Goal: Task Accomplishment & Management: Use online tool/utility

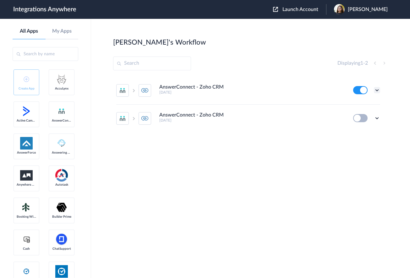
click at [378, 88] on icon at bounding box center [377, 90] width 6 height 6
click at [364, 105] on li "Edit" at bounding box center [359, 105] width 41 height 12
click at [381, 89] on ul "AnswerConnect - Zoho CRM 2 months ago Edit Task history Delete AnswerConnect - …" at bounding box center [248, 105] width 270 height 56
click at [378, 90] on icon at bounding box center [377, 90] width 6 height 6
click at [352, 104] on link "Edit" at bounding box center [351, 104] width 15 height 4
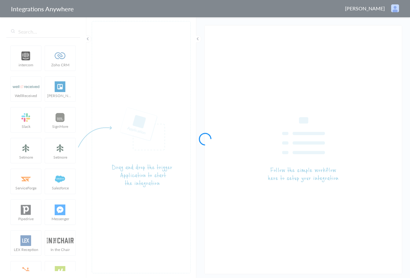
type input "AnswerConnect - Zoho CRM"
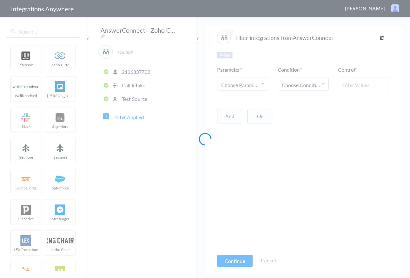
type input "New Client"
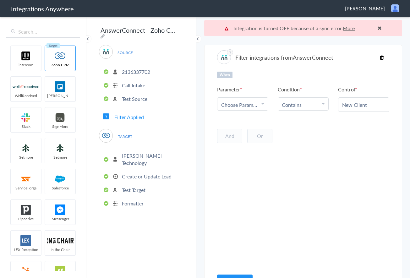
click at [134, 173] on p "Create or Update Lead" at bounding box center [147, 176] width 50 height 7
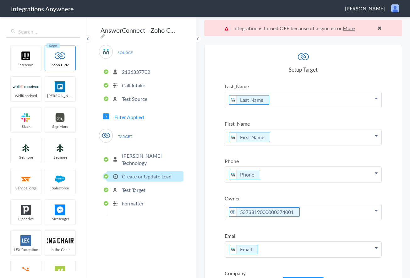
click at [128, 115] on span "Filter Applied" at bounding box center [129, 116] width 30 height 7
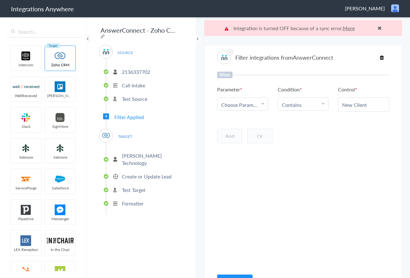
click at [352, 103] on input "New Client" at bounding box center [363, 104] width 43 height 7
drag, startPoint x: 368, startPoint y: 105, endPoint x: 332, endPoint y: 104, distance: 36.1
click at [332, 104] on ul "Parameter Choose Parameter Name Company Name Call Start Time Account ID Date st…" at bounding box center [303, 99] width 172 height 26
drag, startPoint x: 254, startPoint y: 110, endPoint x: 250, endPoint y: 108, distance: 4.9
click at [252, 109] on link "Choose Parameter" at bounding box center [242, 104] width 51 height 13
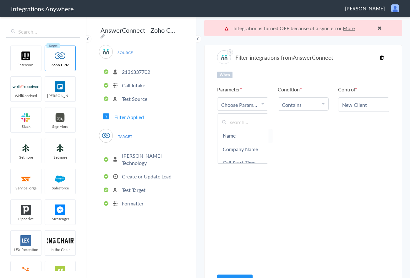
click at [246, 107] on span "Choose Parameter" at bounding box center [240, 104] width 38 height 7
click at [241, 123] on input "text" at bounding box center [242, 122] width 51 height 14
type input "Call"
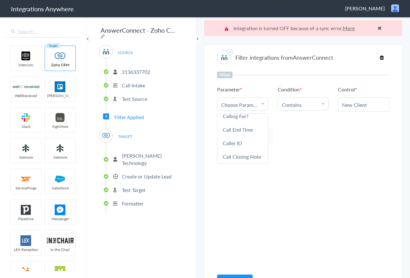
click at [310, 205] on div "When Parameter Choose Parameter Call Name Company Name Call Start Time Account …" at bounding box center [303, 171] width 172 height 198
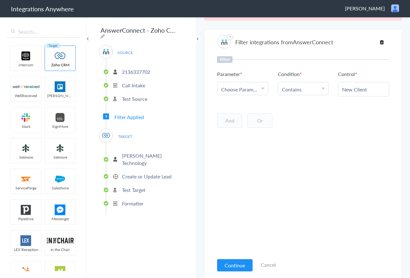
scroll to position [16, 0]
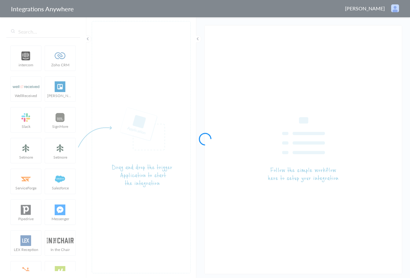
type input "AnswerConnect - Zoho CRM"
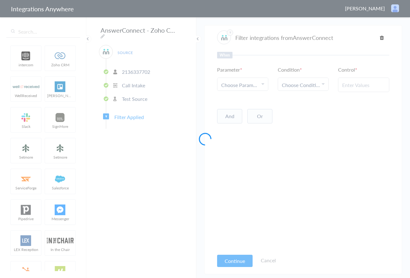
type input "New Client"
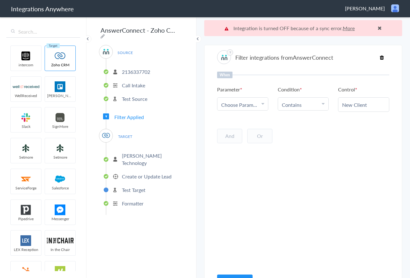
click at [243, 105] on span "Choose Parameter" at bounding box center [240, 104] width 38 height 7
click at [369, 6] on span "[PERSON_NAME]" at bounding box center [365, 8] width 40 height 7
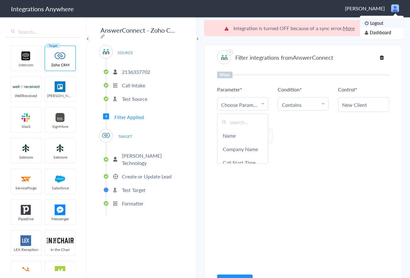
click at [371, 24] on li "Logout" at bounding box center [381, 22] width 43 height 9
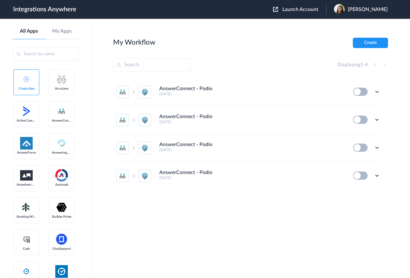
click at [308, 4] on div "Launch Account Jaileen Ordonez My Account Logout" at bounding box center [333, 9] width 121 height 11
click at [303, 9] on span "Launch Account" at bounding box center [301, 9] width 36 height 5
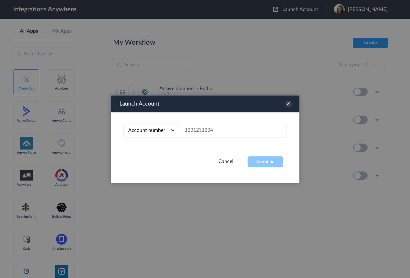
drag, startPoint x: 212, startPoint y: 139, endPoint x: 211, endPoint y: 132, distance: 7.3
click at [212, 139] on div "Account number Account number Email address" at bounding box center [205, 134] width 189 height 44
click at [211, 131] on input "text" at bounding box center [233, 131] width 107 height 14
paste input "2136337702"
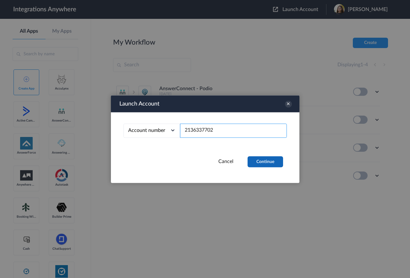
type input "2136337702"
click at [265, 163] on button "Continue" at bounding box center [266, 161] width 36 height 11
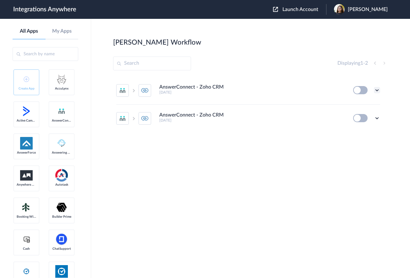
click at [377, 89] on icon at bounding box center [377, 90] width 6 height 6
click at [358, 104] on link "Edit" at bounding box center [351, 104] width 15 height 4
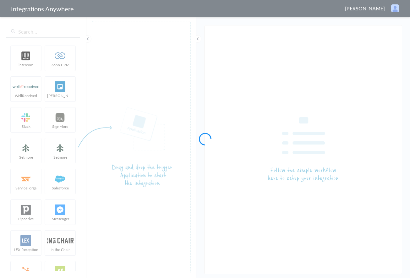
type input "AnswerConnect - Zoho CRM"
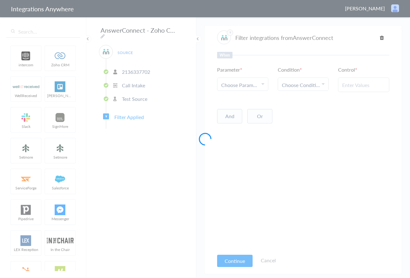
type input "New Client"
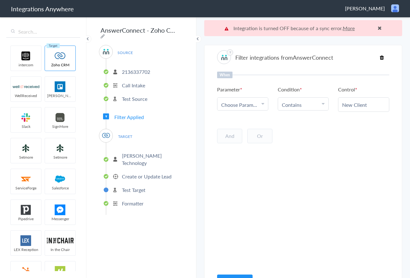
click at [148, 96] on li "Test Source" at bounding box center [144, 99] width 77 height 10
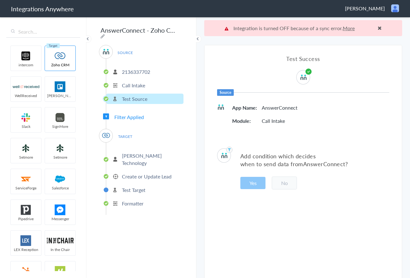
click at [138, 68] on p "2136337702" at bounding box center [136, 71] width 28 height 7
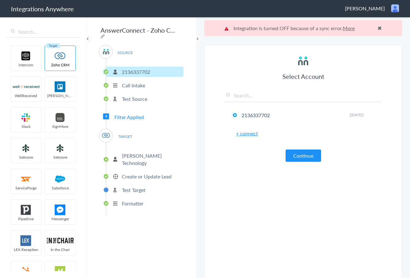
click at [127, 83] on p "Call Intake" at bounding box center [133, 85] width 23 height 7
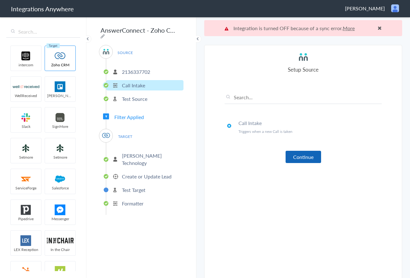
click at [303, 158] on button "Continue" at bounding box center [304, 157] width 36 height 12
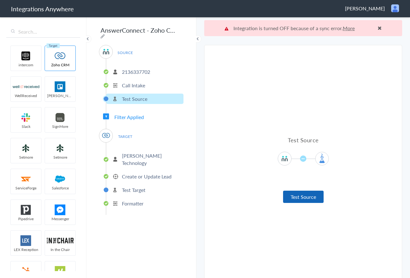
click at [300, 199] on button "Test Source" at bounding box center [303, 197] width 41 height 12
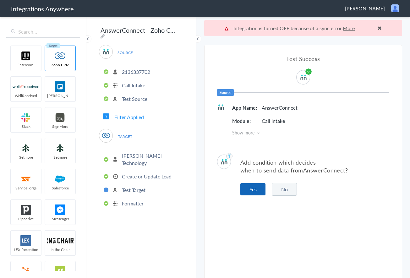
click at [249, 192] on button "Yes" at bounding box center [252, 189] width 25 height 12
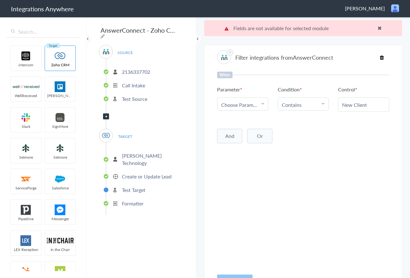
click at [240, 103] on span "Choose Parameter" at bounding box center [240, 104] width 38 height 7
click at [241, 121] on input "text" at bounding box center [242, 122] width 51 height 14
type input "C"
click at [141, 68] on p "2136337702" at bounding box center [136, 71] width 28 height 7
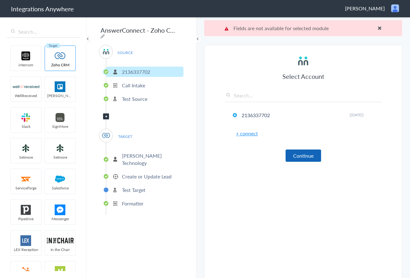
click at [297, 156] on button "Continue" at bounding box center [304, 156] width 36 height 12
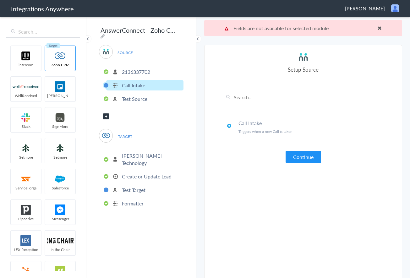
click at [300, 161] on button "Continue" at bounding box center [304, 157] width 36 height 12
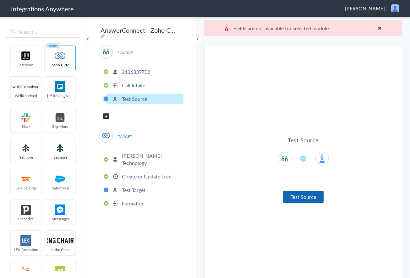
click at [307, 191] on button "Test Source" at bounding box center [303, 197] width 41 height 12
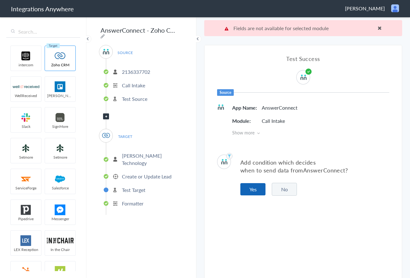
click at [258, 188] on button "Yes" at bounding box center [252, 189] width 25 height 12
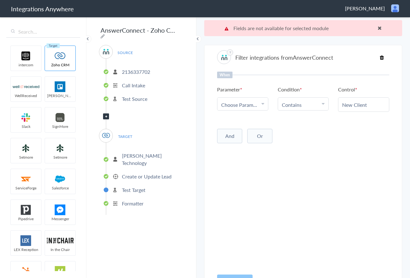
click at [245, 104] on span "Choose Parameter" at bounding box center [240, 104] width 38 height 7
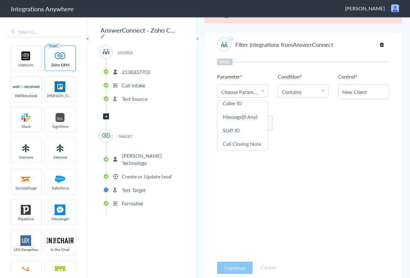
scroll to position [16, 0]
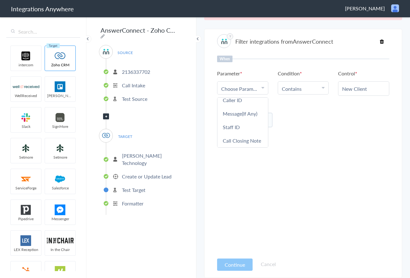
click at [263, 216] on div "When Parameter Choose Parameter Name Company Name Call Start Time Account ID Da…" at bounding box center [303, 155] width 172 height 198
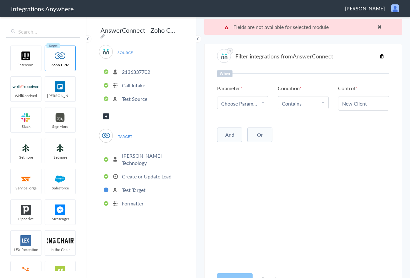
scroll to position [0, 0]
click at [109, 114] on span "Filter Applied" at bounding box center [106, 116] width 6 height 6
click at [106, 115] on icon at bounding box center [106, 116] width 2 height 3
click at [121, 132] on span "TARGET" at bounding box center [125, 136] width 24 height 8
drag, startPoint x: 100, startPoint y: 133, endPoint x: 104, endPoint y: 133, distance: 4.8
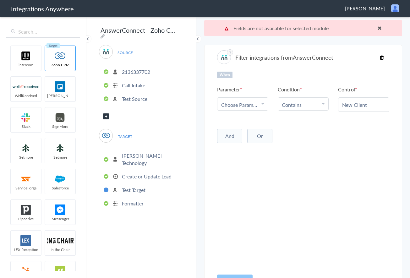
click at [100, 133] on div "TARGET" at bounding box center [106, 136] width 14 height 14
click at [104, 133] on img at bounding box center [106, 136] width 8 height 8
click at [134, 157] on li "Burr Technology" at bounding box center [144, 160] width 77 height 18
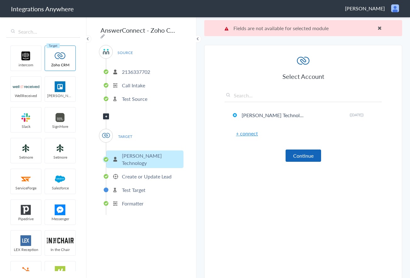
click at [312, 157] on button "Continue" at bounding box center [304, 156] width 36 height 12
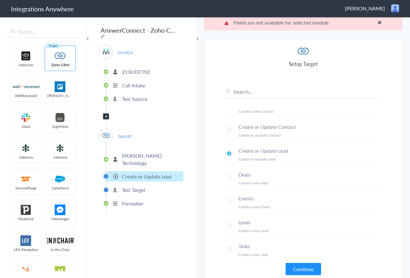
scroll to position [16, 0]
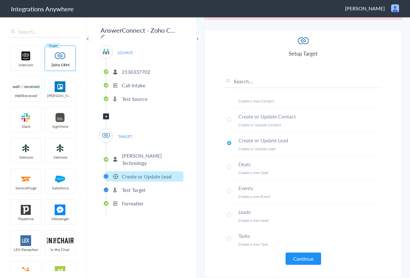
click at [146, 185] on li "Test Target" at bounding box center [144, 190] width 77 height 10
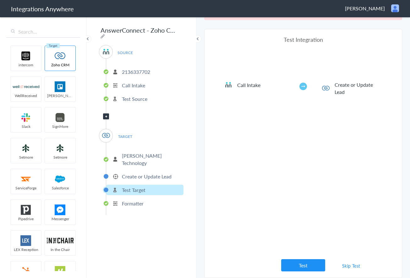
click at [139, 200] on p "Formatter" at bounding box center [133, 203] width 22 height 7
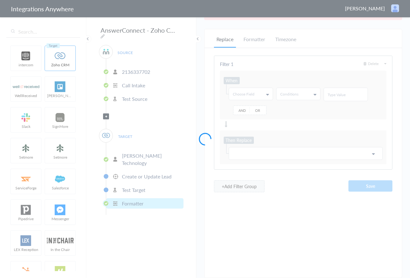
type input "@"
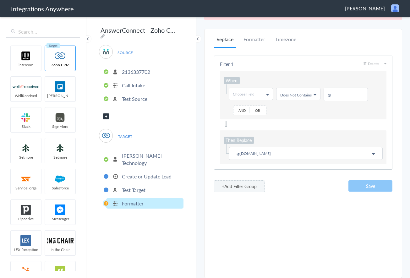
click at [131, 96] on p "Test Source" at bounding box center [134, 98] width 25 height 7
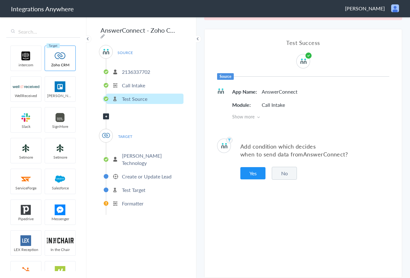
click at [132, 87] on li "Call Intake" at bounding box center [144, 85] width 77 height 10
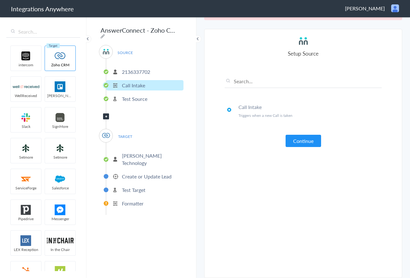
click at [146, 70] on p "2136337702" at bounding box center [136, 71] width 28 height 7
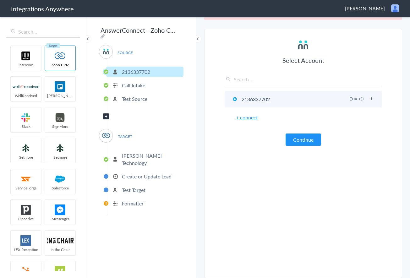
click at [350, 96] on span "(2 months ago)" at bounding box center [357, 98] width 14 height 5
click at [370, 96] on li "2136337702 Rename Delete (2 months ago)" at bounding box center [303, 99] width 157 height 17
click at [372, 100] on icon at bounding box center [372, 98] width 4 height 3
click at [272, 101] on li "2136337702 Rename Delete (2 months ago)" at bounding box center [303, 99] width 157 height 17
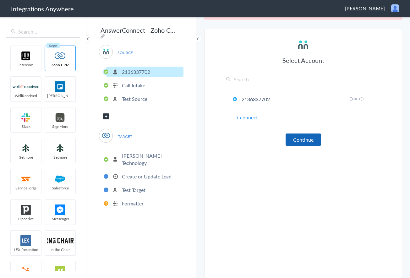
click at [300, 137] on button "Continue" at bounding box center [304, 140] width 36 height 12
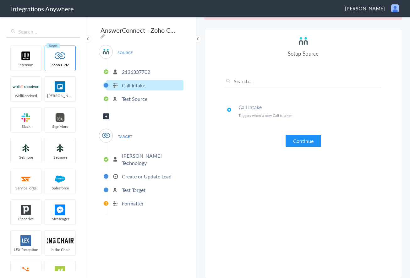
click at [296, 140] on button "Continue" at bounding box center [304, 141] width 36 height 12
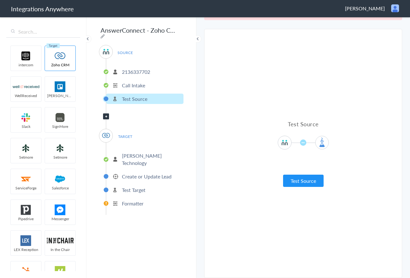
click at [306, 182] on button "Test Source" at bounding box center [303, 181] width 41 height 12
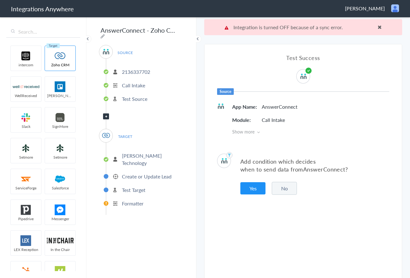
scroll to position [0, 0]
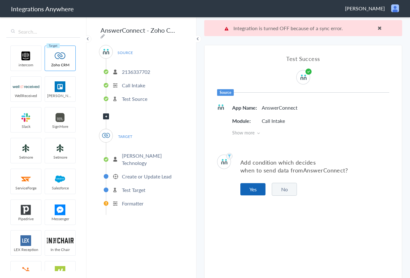
click at [256, 188] on button "Yes" at bounding box center [252, 189] width 25 height 12
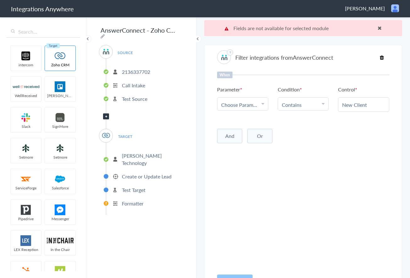
click at [228, 55] on img at bounding box center [225, 58] width 8 height 8
click at [242, 99] on link "Choose Parameter" at bounding box center [242, 104] width 51 height 13
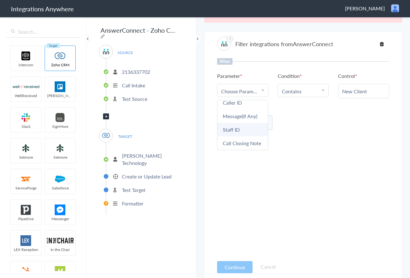
scroll to position [16, 0]
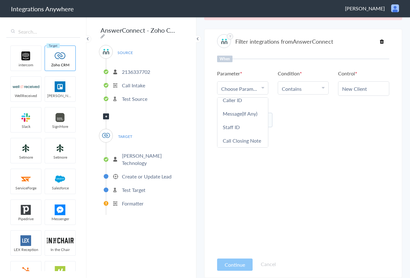
click at [302, 62] on div "When" at bounding box center [303, 59] width 172 height 7
click at [132, 200] on p "Formatter" at bounding box center [133, 203] width 22 height 7
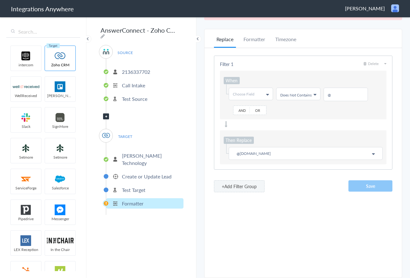
click at [376, 63] on span "Delete" at bounding box center [371, 63] width 15 height 5
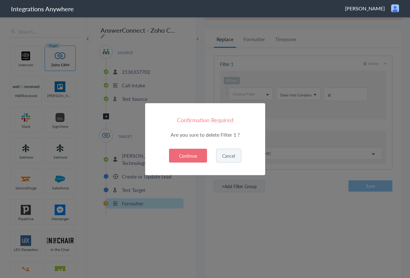
click at [197, 158] on button "Continue" at bounding box center [188, 156] width 38 height 14
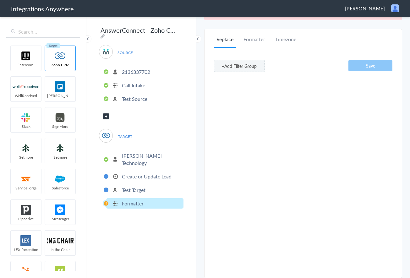
click at [143, 186] on p "Test Target" at bounding box center [134, 189] width 24 height 7
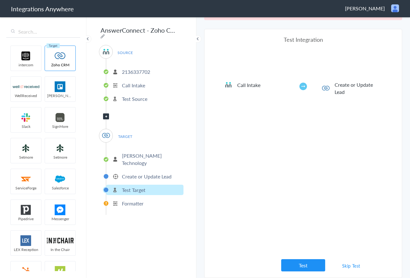
click at [140, 171] on li "Create or Update Lead" at bounding box center [144, 176] width 77 height 10
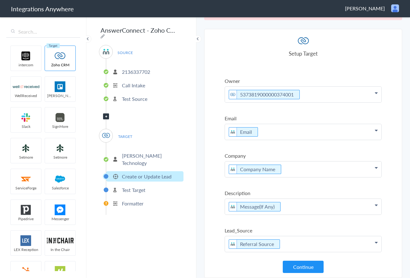
scroll to position [102, 0]
click at [267, 130] on p "Email" at bounding box center [303, 131] width 157 height 16
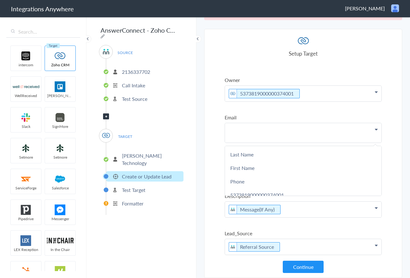
scroll to position [101, 0]
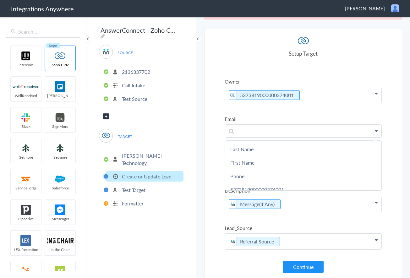
click at [216, 117] on section "Select Account 2136337702 Rename Delete (2 months ago) + connect Continue Setup…" at bounding box center [303, 153] width 198 height 249
click at [284, 207] on p "Message(If Any)" at bounding box center [303, 204] width 157 height 16
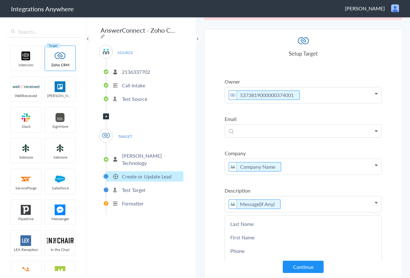
click at [193, 195] on div "AnswerConnect - Zoho CRM SOURCE 2136337702 Call Intake Test Source Filter Appli…" at bounding box center [141, 147] width 110 height 262
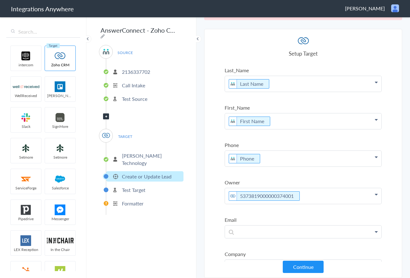
click at [113, 94] on li "Test Source" at bounding box center [144, 99] width 77 height 10
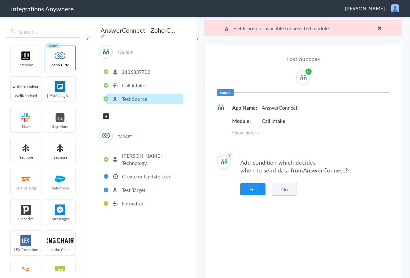
click at [299, 77] on div at bounding box center [303, 77] width 14 height 14
click at [301, 76] on img at bounding box center [304, 78] width 8 height 8
click at [137, 77] on ul "2136337702 Call Intake Test Source" at bounding box center [145, 85] width 78 height 52
click at [138, 68] on p "2136337702" at bounding box center [136, 71] width 28 height 7
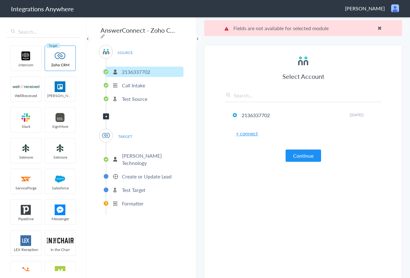
click at [252, 136] on link "+ connect" at bounding box center [247, 133] width 22 height 7
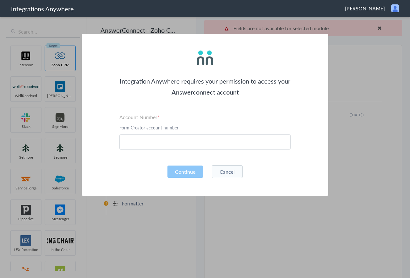
click at [237, 172] on button "Cancel" at bounding box center [227, 171] width 31 height 13
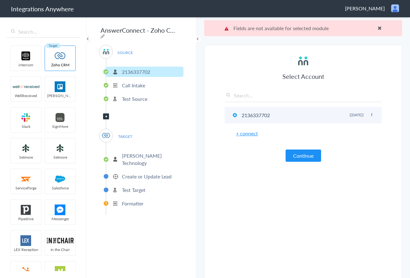
drag, startPoint x: 273, startPoint y: 117, endPoint x: 242, endPoint y: 118, distance: 30.8
click at [242, 118] on li "2136337702 Rename Delete (2 months ago)" at bounding box center [303, 115] width 157 height 17
drag, startPoint x: 271, startPoint y: 117, endPoint x: 241, endPoint y: 115, distance: 29.9
click at [241, 115] on li "2136337702 Rename Delete (2 months ago)" at bounding box center [303, 115] width 157 height 17
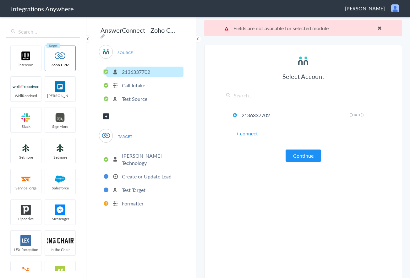
click at [250, 135] on link "+ connect" at bounding box center [247, 133] width 22 height 7
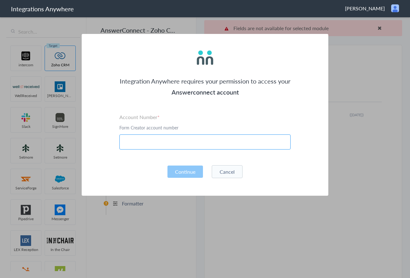
click at [180, 146] on input "text" at bounding box center [204, 142] width 171 height 15
click at [140, 142] on input "text" at bounding box center [204, 142] width 171 height 15
paste input "2136337702"
type input "2136337702"
click at [188, 169] on button "Continue" at bounding box center [186, 172] width 36 height 12
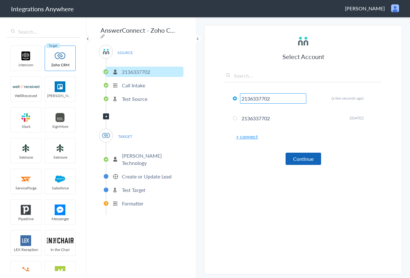
click at [307, 161] on button "Continue" at bounding box center [304, 159] width 36 height 12
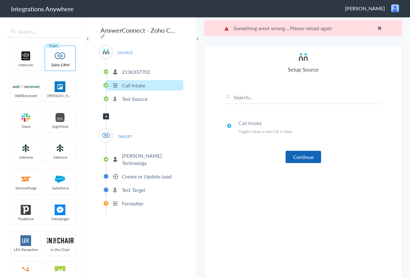
click at [303, 160] on button "Continue" at bounding box center [304, 157] width 36 height 12
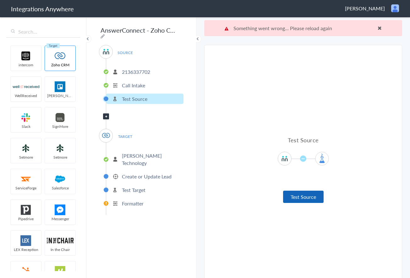
click at [304, 194] on button "Test Source" at bounding box center [303, 197] width 41 height 12
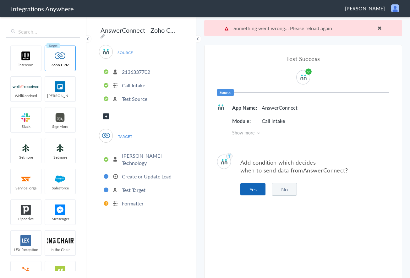
click at [249, 189] on button "Yes" at bounding box center [252, 189] width 25 height 12
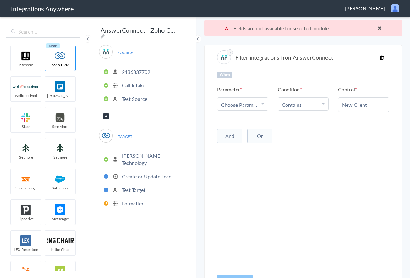
click at [245, 113] on div "When Parameter Choose Parameter Name Company Name Call Start Time Account ID Da…" at bounding box center [303, 171] width 172 height 198
click at [244, 109] on link "Choose Parameter" at bounding box center [242, 104] width 51 height 13
click at [147, 69] on p "2136337702" at bounding box center [136, 71] width 28 height 7
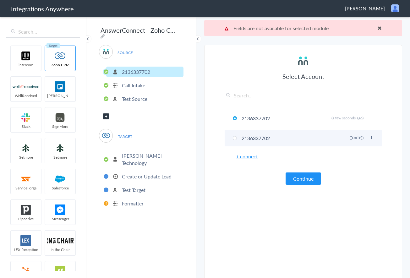
click at [264, 137] on li "2136337702 Rename Delete (2 months ago)" at bounding box center [303, 138] width 157 height 17
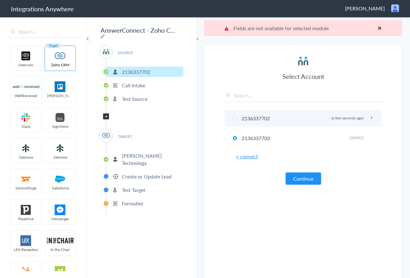
click at [263, 118] on li "2136337702 Rename Delete (a few seconds ago)" at bounding box center [303, 118] width 157 height 17
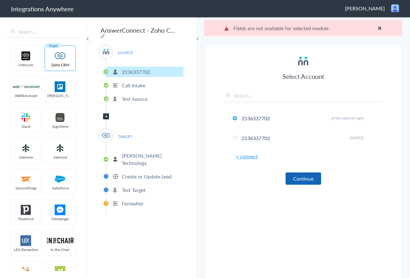
click at [300, 175] on button "Continue" at bounding box center [304, 179] width 36 height 12
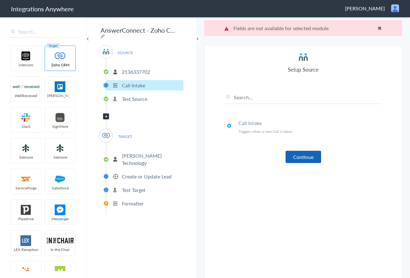
click at [300, 159] on button "Continue" at bounding box center [304, 157] width 36 height 12
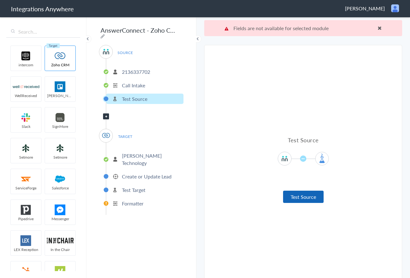
click at [302, 195] on button "Test Source" at bounding box center [303, 197] width 41 height 12
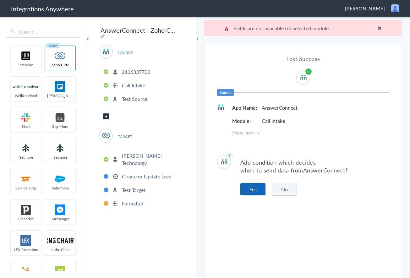
click at [256, 189] on button "Yes" at bounding box center [252, 189] width 25 height 12
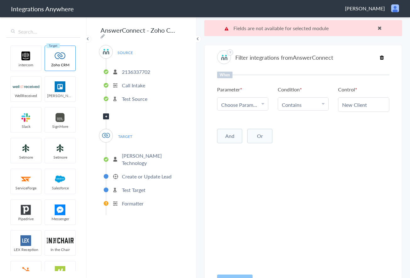
click at [247, 108] on span "Choose Parameter" at bounding box center [240, 104] width 38 height 7
click at [356, 109] on div "New Client" at bounding box center [363, 104] width 51 height 14
click at [133, 83] on p "Call Intake" at bounding box center [133, 85] width 23 height 7
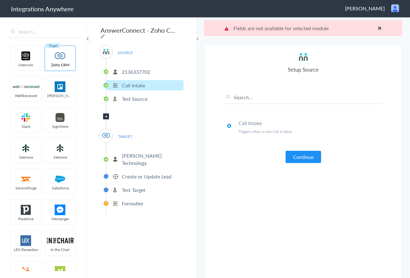
click at [138, 68] on p "2136337702" at bounding box center [136, 71] width 28 height 7
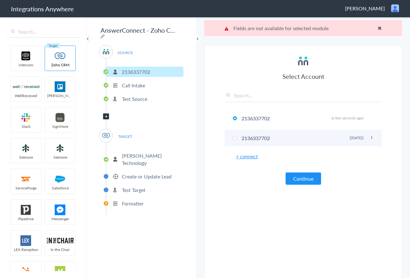
click at [230, 137] on li "2136337702 Rename Delete (2 months ago)" at bounding box center [303, 138] width 157 height 17
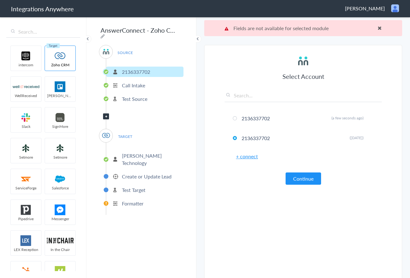
click at [301, 178] on button "Continue" at bounding box center [304, 179] width 36 height 12
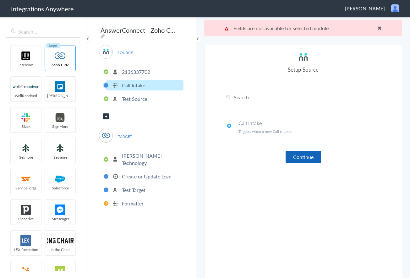
click at [300, 159] on button "Continue" at bounding box center [304, 157] width 36 height 12
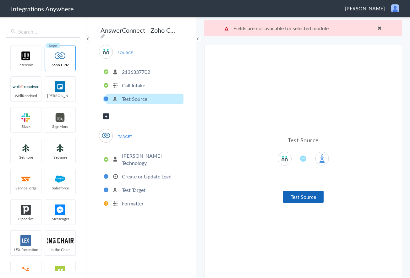
click at [308, 198] on button "Test Source" at bounding box center [303, 197] width 41 height 12
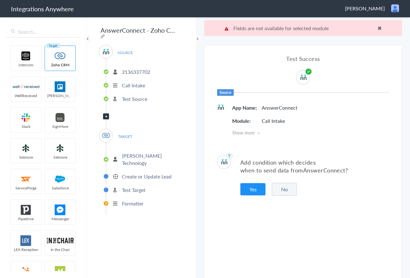
click at [251, 193] on button "Yes" at bounding box center [252, 189] width 25 height 12
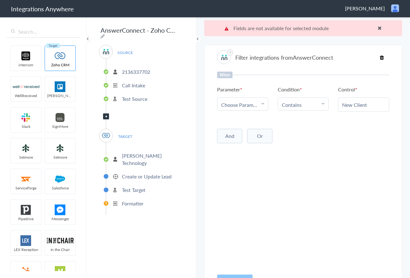
click at [242, 100] on link "Choose Parameter" at bounding box center [242, 104] width 51 height 13
click at [245, 139] on link "Calling For?" at bounding box center [242, 136] width 51 height 14
click at [311, 104] on li "Contains" at bounding box center [302, 104] width 40 height 7
click at [308, 137] on link "Contains" at bounding box center [303, 136] width 51 height 14
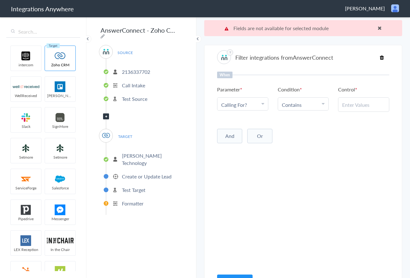
click at [366, 104] on input "text" at bounding box center [363, 104] width 43 height 7
click at [361, 104] on input "text" at bounding box center [363, 104] width 43 height 7
paste input "Sales (Buy Equipment, Media and Compound Sales)"
type input "Sales (Buy Equipment, Media and Compound Sales)"
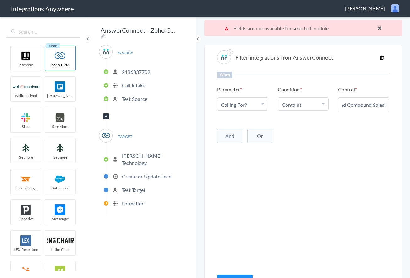
scroll to position [0, 0]
click at [227, 134] on button "And" at bounding box center [229, 136] width 25 height 14
click at [239, 148] on span "Choose Parameter" at bounding box center [240, 149] width 38 height 7
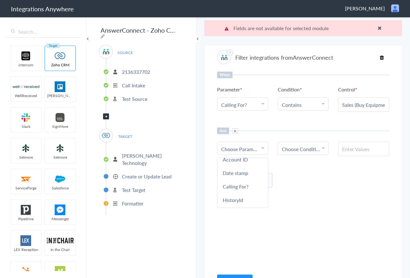
scroll to position [66, 0]
click at [241, 182] on link "Calling For?" at bounding box center [242, 182] width 51 height 14
click at [309, 147] on span "Choose Condition" at bounding box center [301, 149] width 38 height 7
click at [297, 181] on link "Contains" at bounding box center [303, 180] width 51 height 14
click at [351, 149] on input "text" at bounding box center [363, 149] width 43 height 7
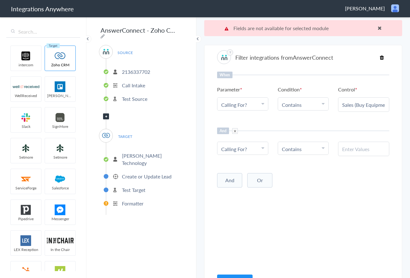
paste input "Job Shop Service (Deburring, Cleaning, Blasting)"
type input "Job Shop Service (Deburring, Cleaning, Blasting)"
click at [353, 172] on div "And Or Add Filter" at bounding box center [303, 180] width 172 height 16
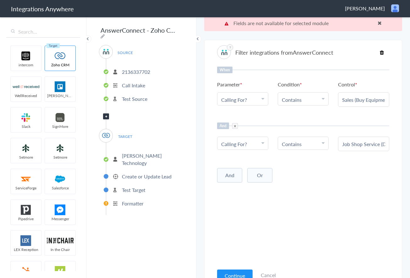
scroll to position [16, 0]
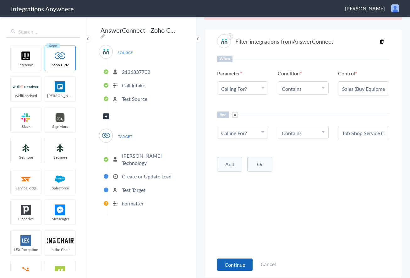
click at [240, 266] on button "Continue" at bounding box center [235, 265] width 36 height 12
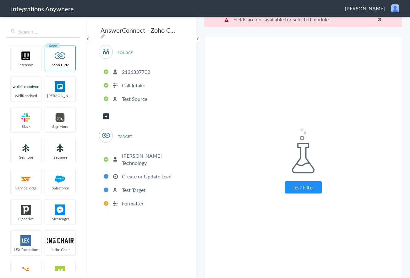
scroll to position [0, 0]
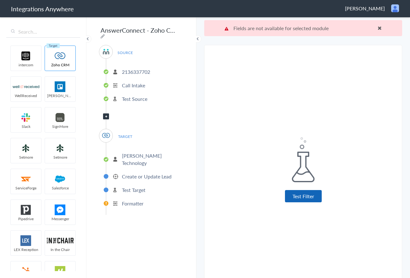
click at [302, 202] on button "Test Filter" at bounding box center [303, 196] width 37 height 12
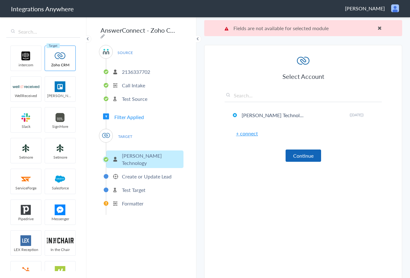
click at [304, 156] on button "Continue" at bounding box center [304, 156] width 36 height 12
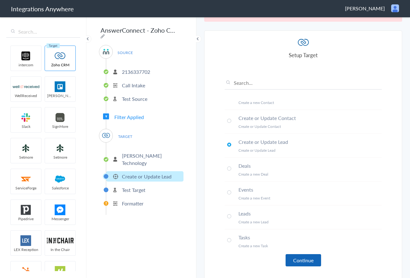
scroll to position [16, 0]
click at [306, 263] on button "Continue" at bounding box center [304, 259] width 36 height 12
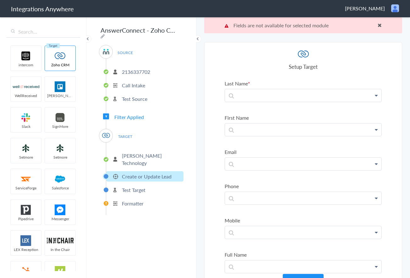
scroll to position [0, 0]
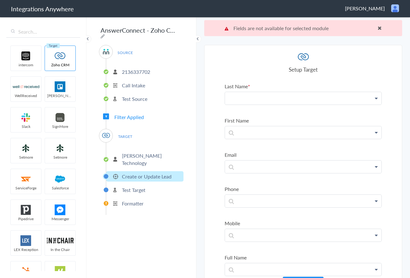
click at [281, 104] on p at bounding box center [303, 98] width 157 height 13
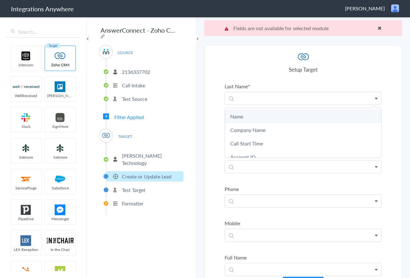
click at [255, 117] on link "Name" at bounding box center [303, 117] width 157 height 14
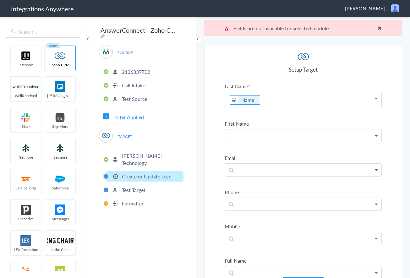
click at [258, 140] on p at bounding box center [303, 135] width 157 height 13
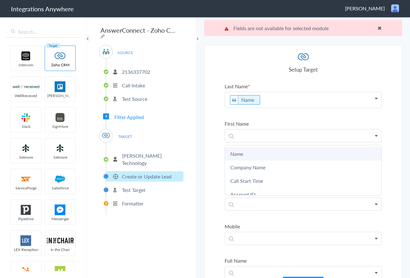
click at [255, 153] on link "Name" at bounding box center [303, 154] width 157 height 14
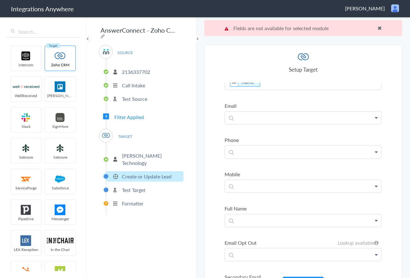
scroll to position [90, 0]
click at [253, 116] on p at bounding box center [303, 117] width 157 height 13
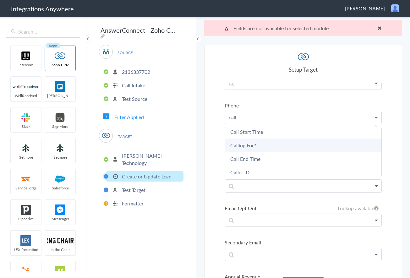
scroll to position [10, 0]
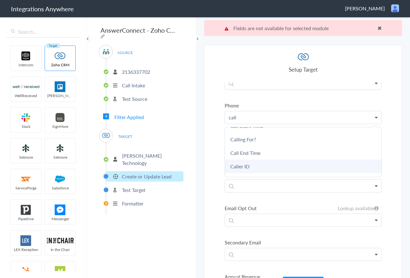
click at [249, 166] on link "Caller ID" at bounding box center [303, 167] width 157 height 14
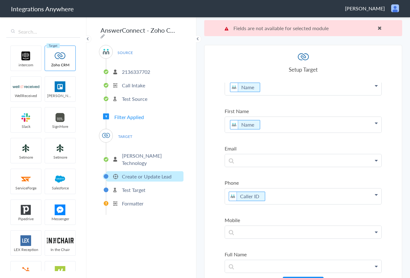
scroll to position [0, 0]
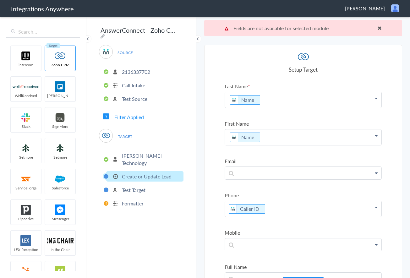
click at [264, 141] on p "Name" at bounding box center [303, 137] width 157 height 16
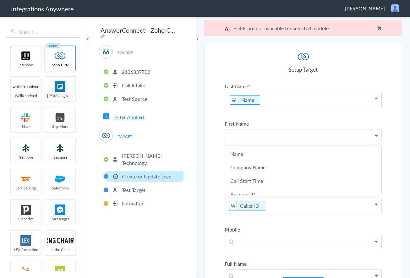
drag, startPoint x: 217, startPoint y: 123, endPoint x: 220, endPoint y: 121, distance: 3.3
click at [217, 123] on section "Select Account 2136337702 Rename Delete (a few seconds ago) 2136337702 Rename D…" at bounding box center [303, 169] width 198 height 249
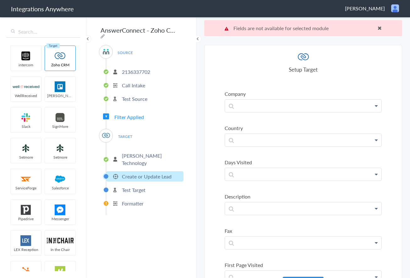
scroll to position [377, 0]
click at [253, 104] on p at bounding box center [303, 104] width 157 height 13
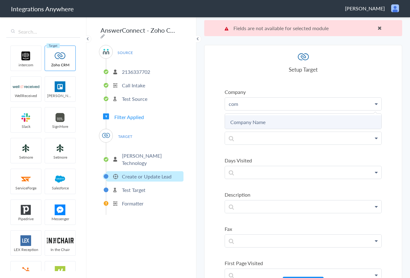
click at [256, 121] on link "Company Name" at bounding box center [303, 122] width 157 height 14
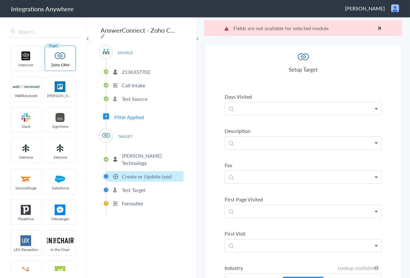
scroll to position [454, 0]
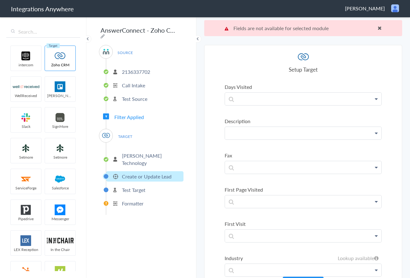
click at [258, 134] on p at bounding box center [303, 133] width 157 height 13
click at [252, 153] on link "Message" at bounding box center [303, 152] width 157 height 14
click at [272, 137] on p "Message" at bounding box center [303, 135] width 157 height 16
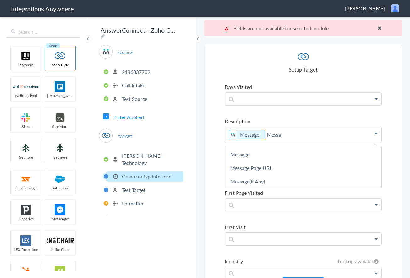
click at [260, 166] on link "Message Page URL" at bounding box center [303, 168] width 157 height 14
click at [337, 132] on p "Message Message Page URL" at bounding box center [303, 135] width 157 height 16
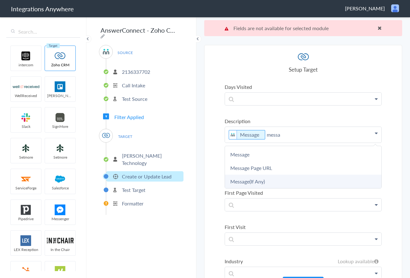
click at [273, 179] on link "Message(If Any)" at bounding box center [303, 182] width 157 height 14
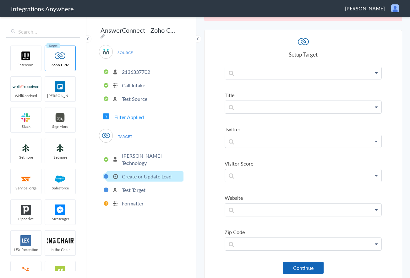
scroll to position [16, 0]
click at [305, 264] on button "Continue" at bounding box center [303, 267] width 41 height 12
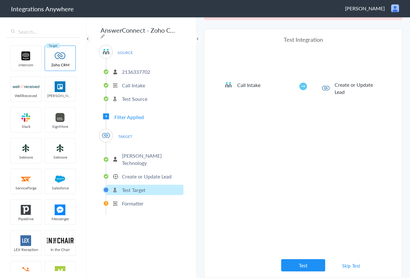
click at [311, 264] on button "Test" at bounding box center [303, 265] width 44 height 12
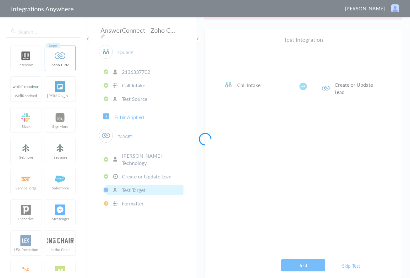
scroll to position [0, 0]
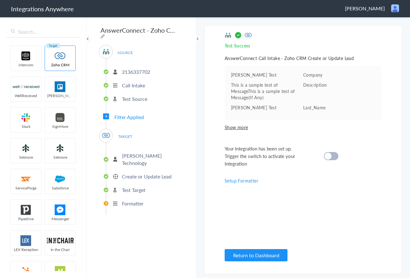
click at [236, 128] on span "Show more" at bounding box center [303, 127] width 157 height 6
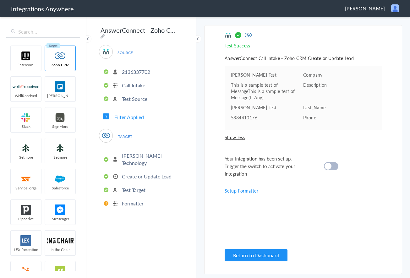
click at [329, 165] on cite at bounding box center [328, 166] width 7 height 7
click at [138, 99] on p "Test Source" at bounding box center [134, 98] width 25 height 7
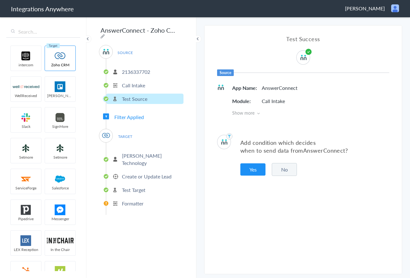
click at [135, 152] on p "Burr Technology" at bounding box center [152, 159] width 60 height 14
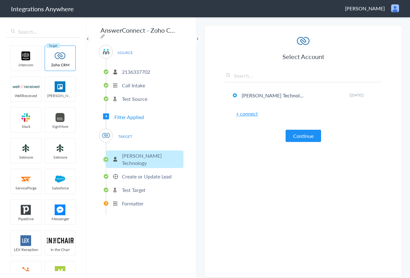
click at [137, 173] on p "Create or Update Lead" at bounding box center [147, 176] width 50 height 7
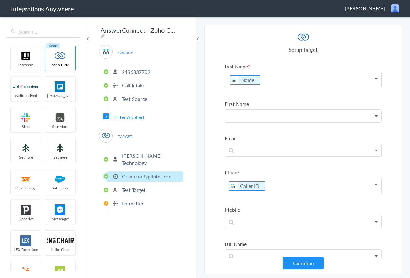
click at [262, 118] on p at bounding box center [303, 116] width 157 height 13
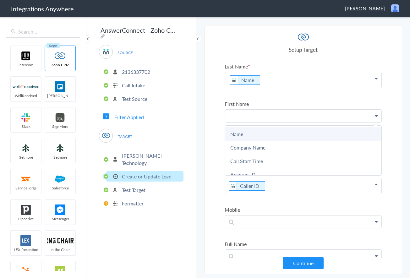
click at [250, 135] on link "Name" at bounding box center [303, 134] width 157 height 14
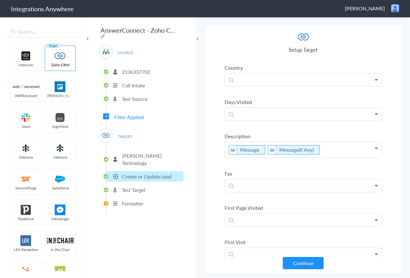
scroll to position [432, 0]
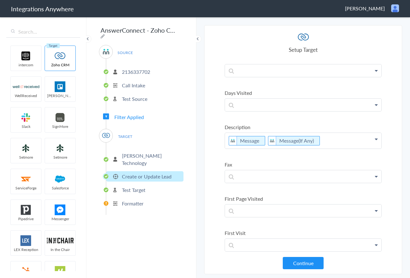
click at [333, 143] on p "Message Message(If Any)" at bounding box center [303, 141] width 157 height 16
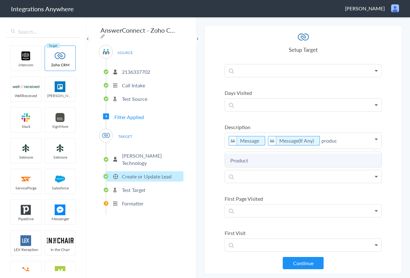
click at [272, 160] on link "Product" at bounding box center [303, 161] width 157 height 14
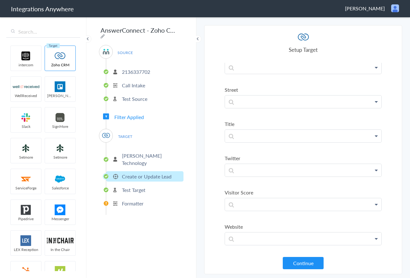
scroll to position [1088, 0]
click at [302, 260] on button "Continue" at bounding box center [303, 263] width 41 height 12
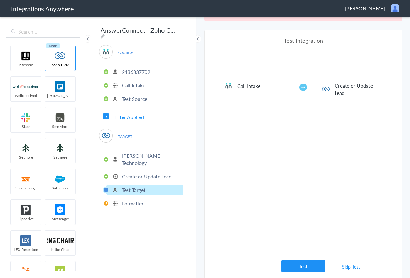
scroll to position [23, 0]
click at [299, 263] on button "Test" at bounding box center [303, 265] width 44 height 12
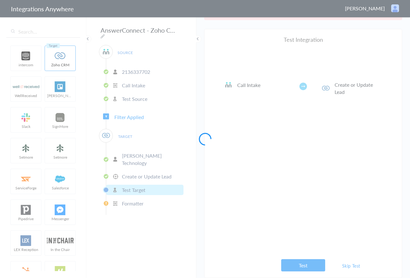
scroll to position [0, 0]
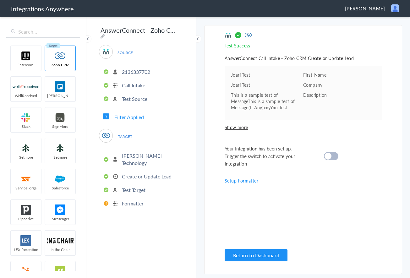
click at [328, 154] on cite at bounding box center [328, 156] width 7 height 7
click at [239, 131] on div "Test Success Invalid data for email AnswerConnect Call Intake - Zoho CRM Create…" at bounding box center [303, 150] width 157 height 236
click at [240, 127] on span "Show more" at bounding box center [303, 127] width 157 height 6
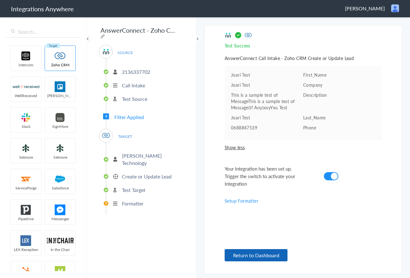
click at [259, 258] on button "Return to Dashboard" at bounding box center [256, 255] width 63 height 12
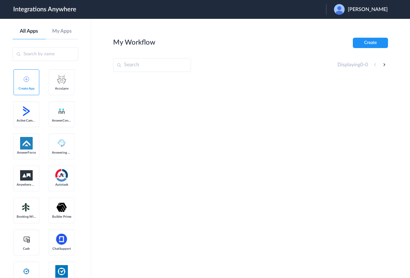
click at [372, 7] on span "[PERSON_NAME]" at bounding box center [368, 10] width 40 height 6
click at [360, 27] on li "Logout" at bounding box center [360, 26] width 68 height 12
